Goal: Information Seeking & Learning: Learn about a topic

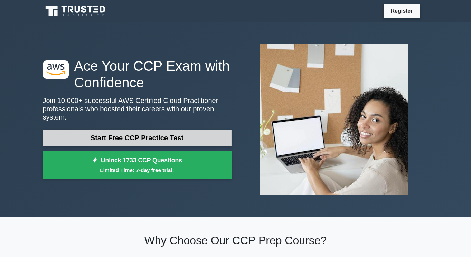
click at [140, 136] on link "Start Free CCP Practice Test" at bounding box center [137, 138] width 189 height 17
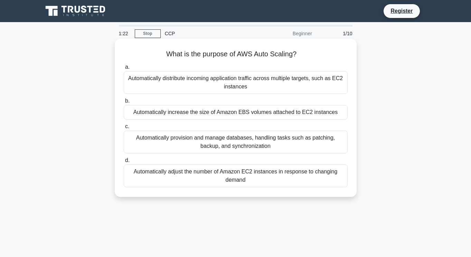
click at [198, 172] on div "Automatically adjust the number of Amazon EC2 instances in response to changing…" at bounding box center [236, 176] width 224 height 23
click at [124, 163] on input "d. Automatically adjust the number of Amazon EC2 instances in response to chang…" at bounding box center [124, 160] width 0 height 4
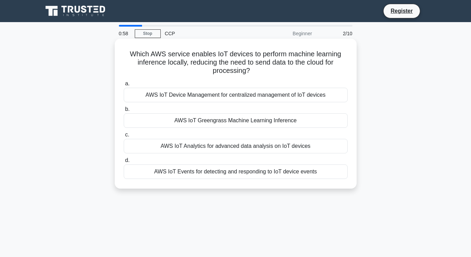
click at [206, 122] on div "AWS IoT Greengrass Machine Learning Inference" at bounding box center [236, 120] width 224 height 15
click at [124, 112] on input "b. AWS IoT Greengrass Machine Learning Inference" at bounding box center [124, 109] width 0 height 4
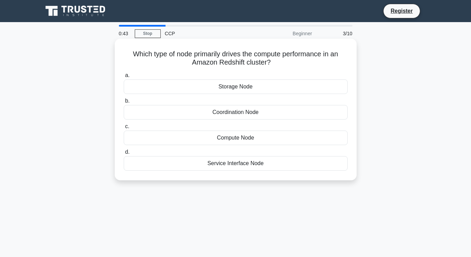
click at [257, 90] on div "Storage Node" at bounding box center [236, 87] width 224 height 15
click at [124, 78] on input "a. Storage Node" at bounding box center [124, 75] width 0 height 4
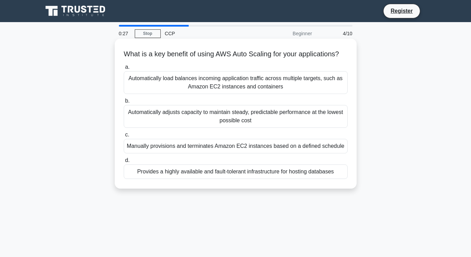
click at [171, 87] on div "Automatically load balances incoming application traffic across multiple target…" at bounding box center [236, 82] width 224 height 23
click at [124, 70] on input "a. Automatically load balances incoming application traffic across multiple tar…" at bounding box center [124, 67] width 0 height 4
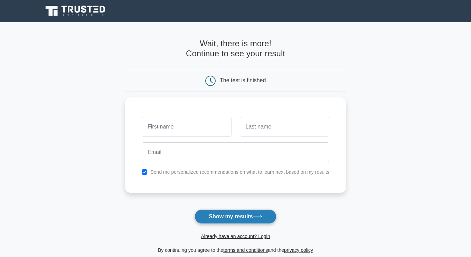
click at [244, 220] on button "Show my results" at bounding box center [236, 217] width 82 height 15
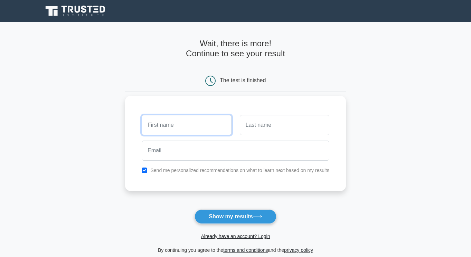
click at [192, 130] on input "text" at bounding box center [187, 125] width 90 height 20
type input "VLADIMIR"
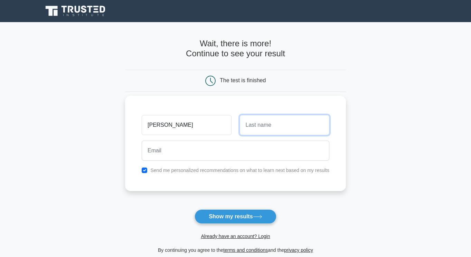
click at [269, 126] on input "text" at bounding box center [285, 125] width 90 height 20
type input "ESTACUY"
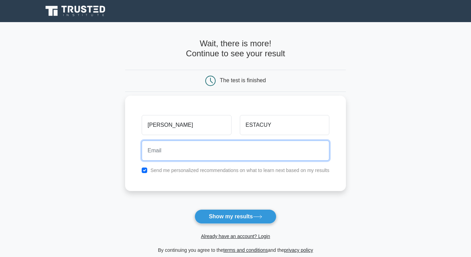
click at [245, 155] on input "email" at bounding box center [236, 151] width 188 height 20
type input "vladimirestacuy@gmail.com"
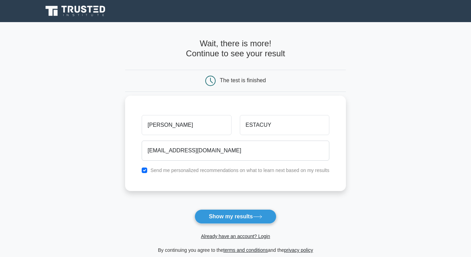
click at [193, 173] on label "Send me personalized recommendations on what to learn next based on my results" at bounding box center [239, 171] width 179 height 6
click at [144, 169] on input "checkbox" at bounding box center [145, 171] width 6 height 6
checkbox input "false"
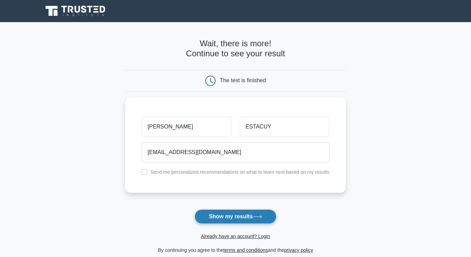
click at [228, 217] on button "Show my results" at bounding box center [236, 217] width 82 height 15
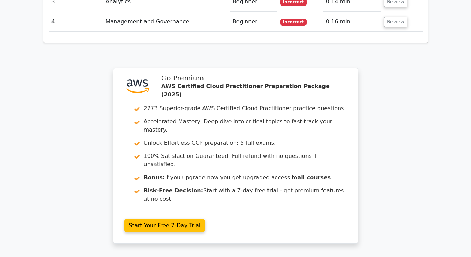
scroll to position [893, 0]
